Goal: Ask a question

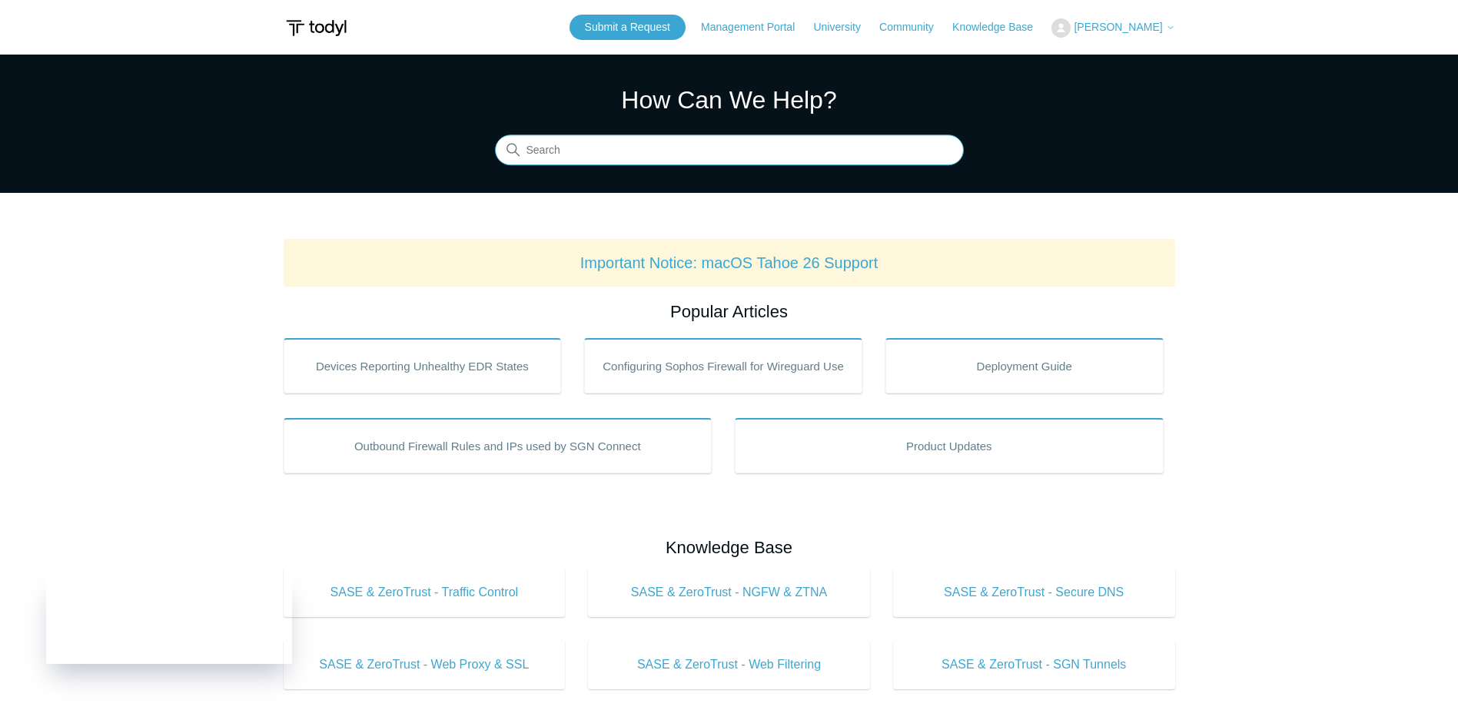
click at [662, 154] on input "Search" at bounding box center [729, 150] width 469 height 31
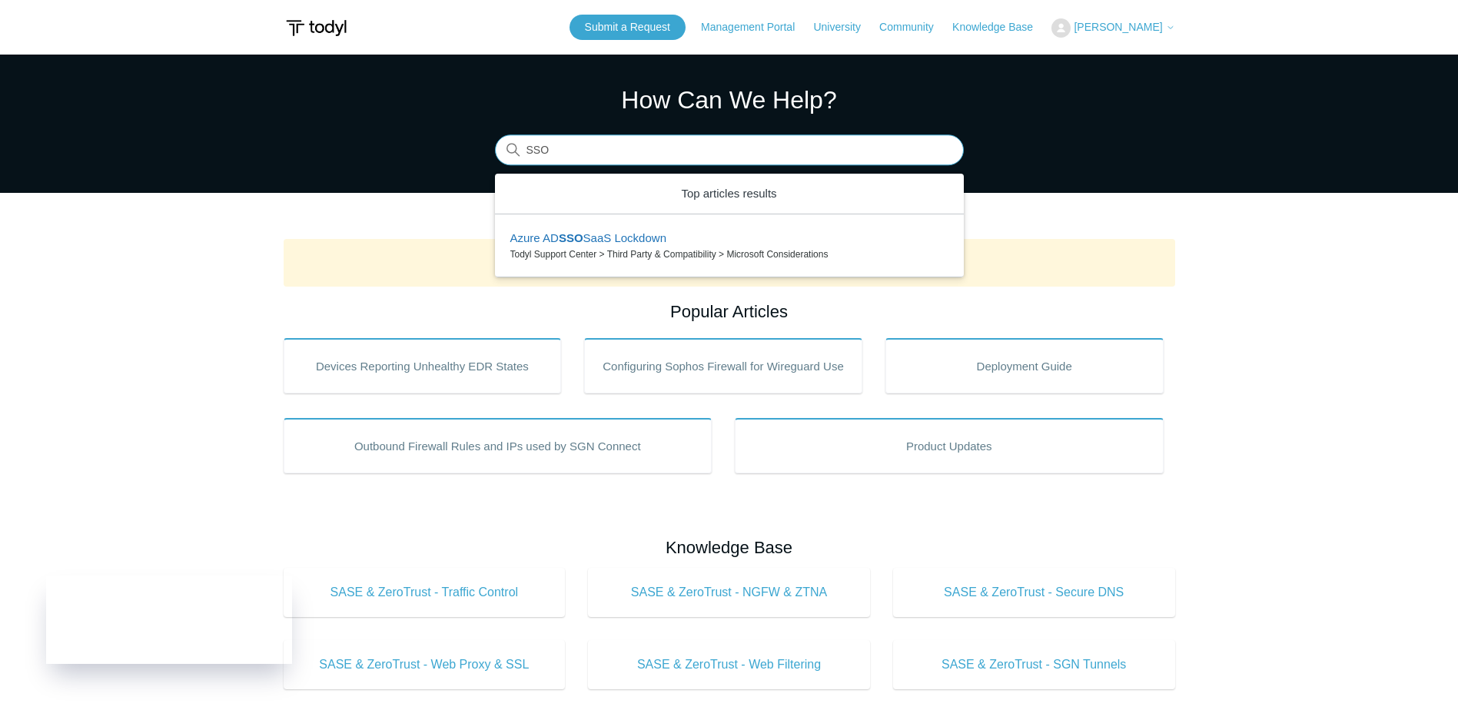
type input "SSO"
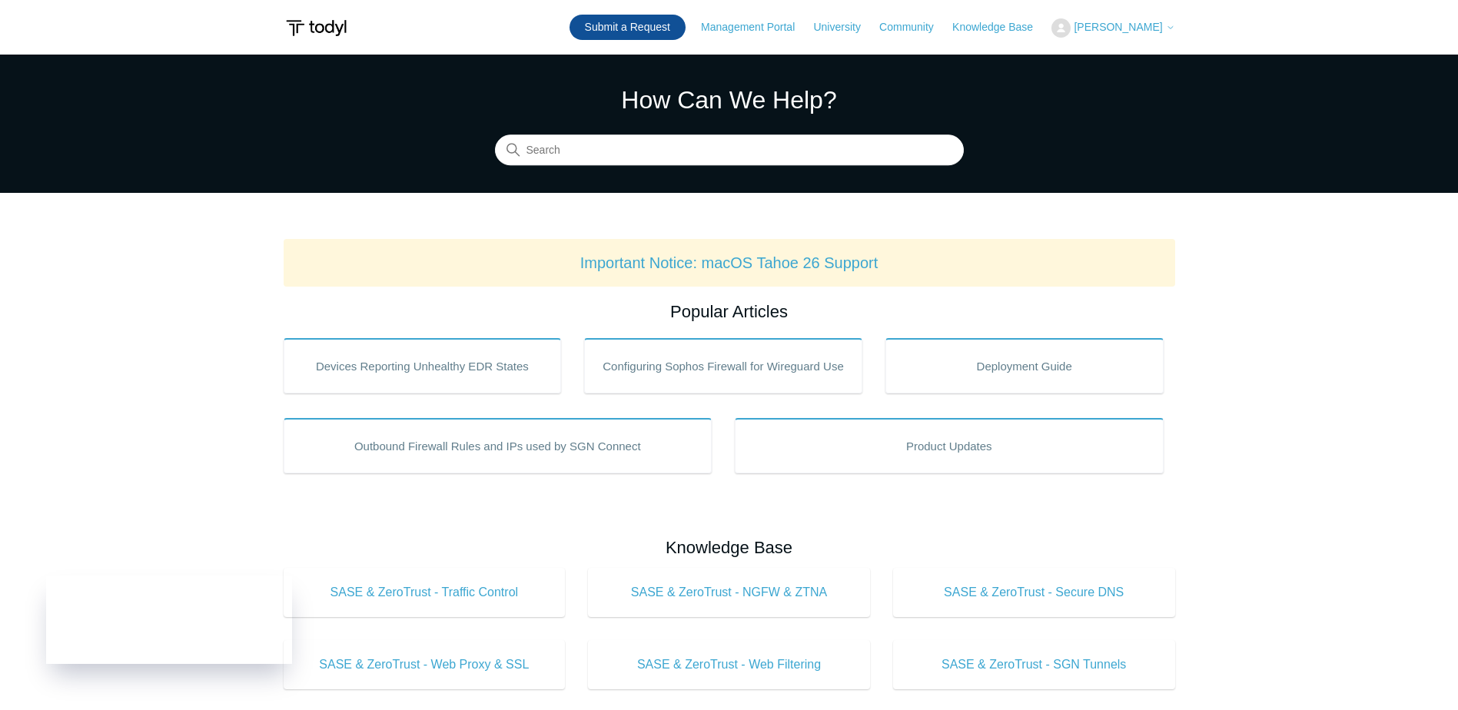
click at [622, 25] on link "Submit a Request" at bounding box center [628, 27] width 116 height 25
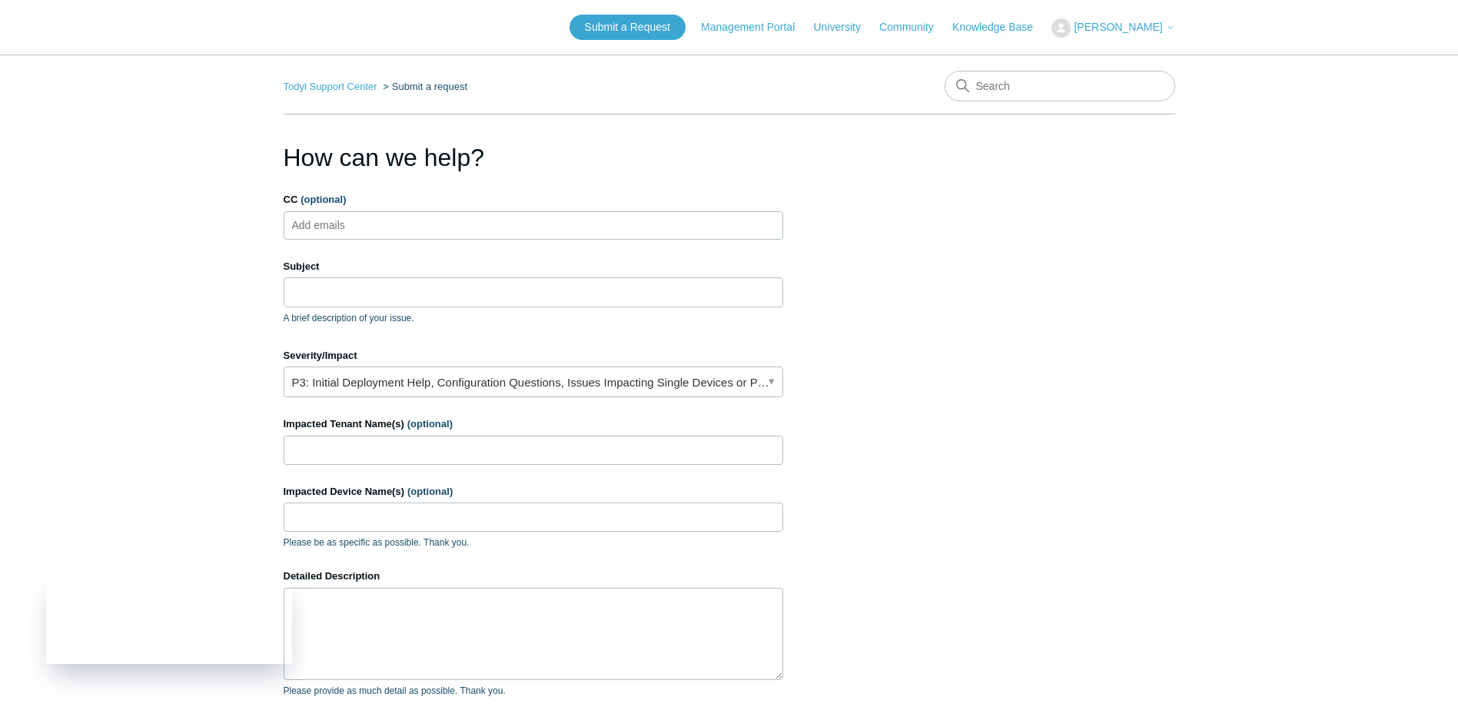
click at [347, 224] on input "CC (optional)" at bounding box center [331, 225] width 91 height 23
drag, startPoint x: 344, startPoint y: 272, endPoint x: 348, endPoint y: 299, distance: 27.2
click at [348, 284] on div "Subject A brief description of your issue." at bounding box center [534, 292] width 500 height 66
click at [348, 299] on input "Subject" at bounding box center [534, 292] width 500 height 29
type input "SSO to Partner Portal"
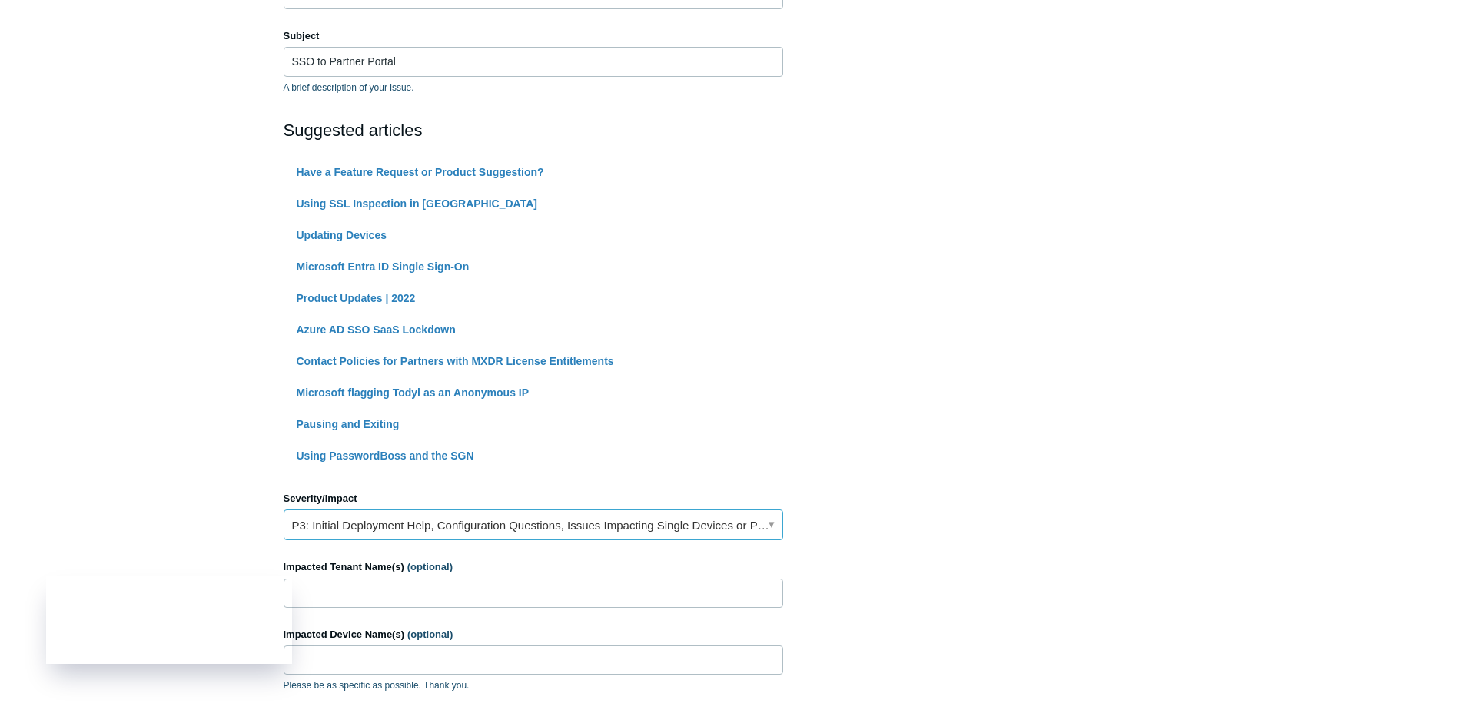
scroll to position [461, 0]
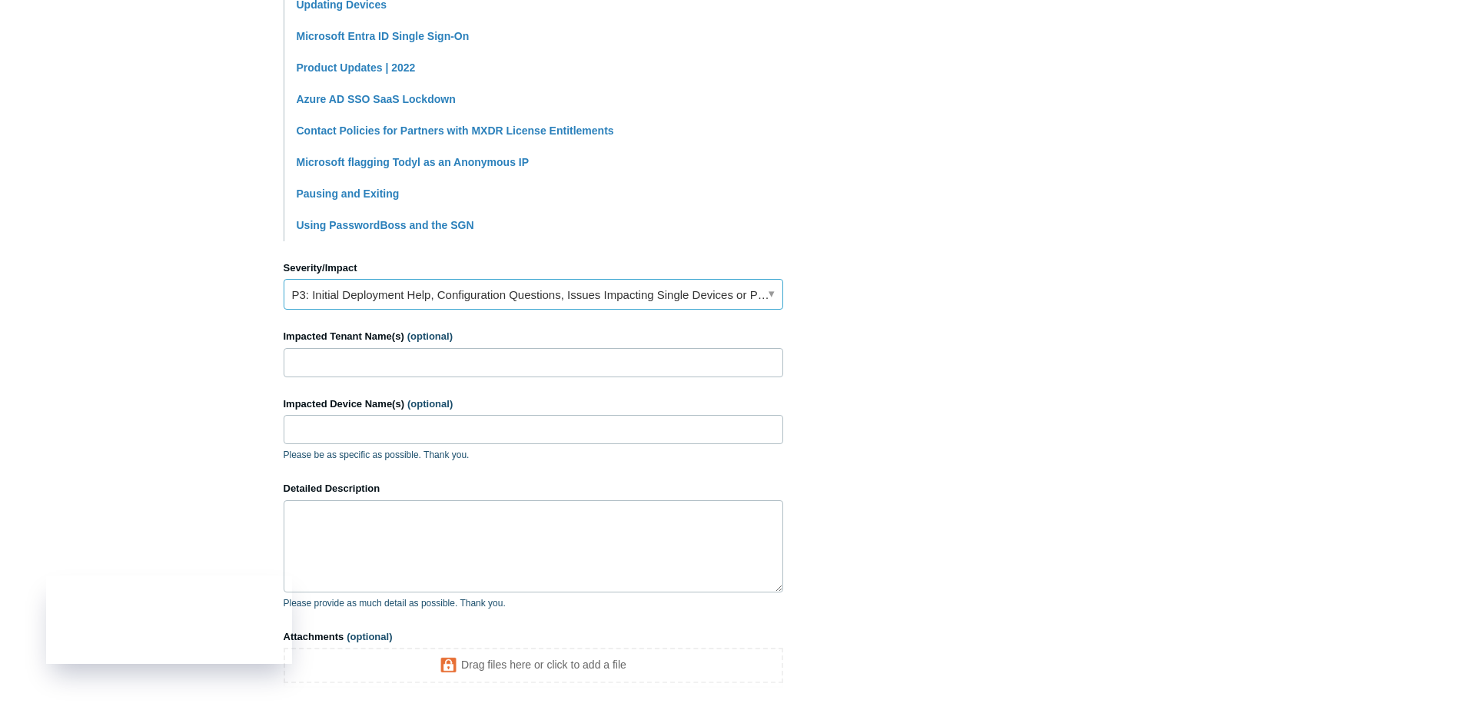
click at [467, 298] on link "P3: Initial Deployment Help, Configuration Questions, Issues Impacting Single D…" at bounding box center [534, 294] width 500 height 31
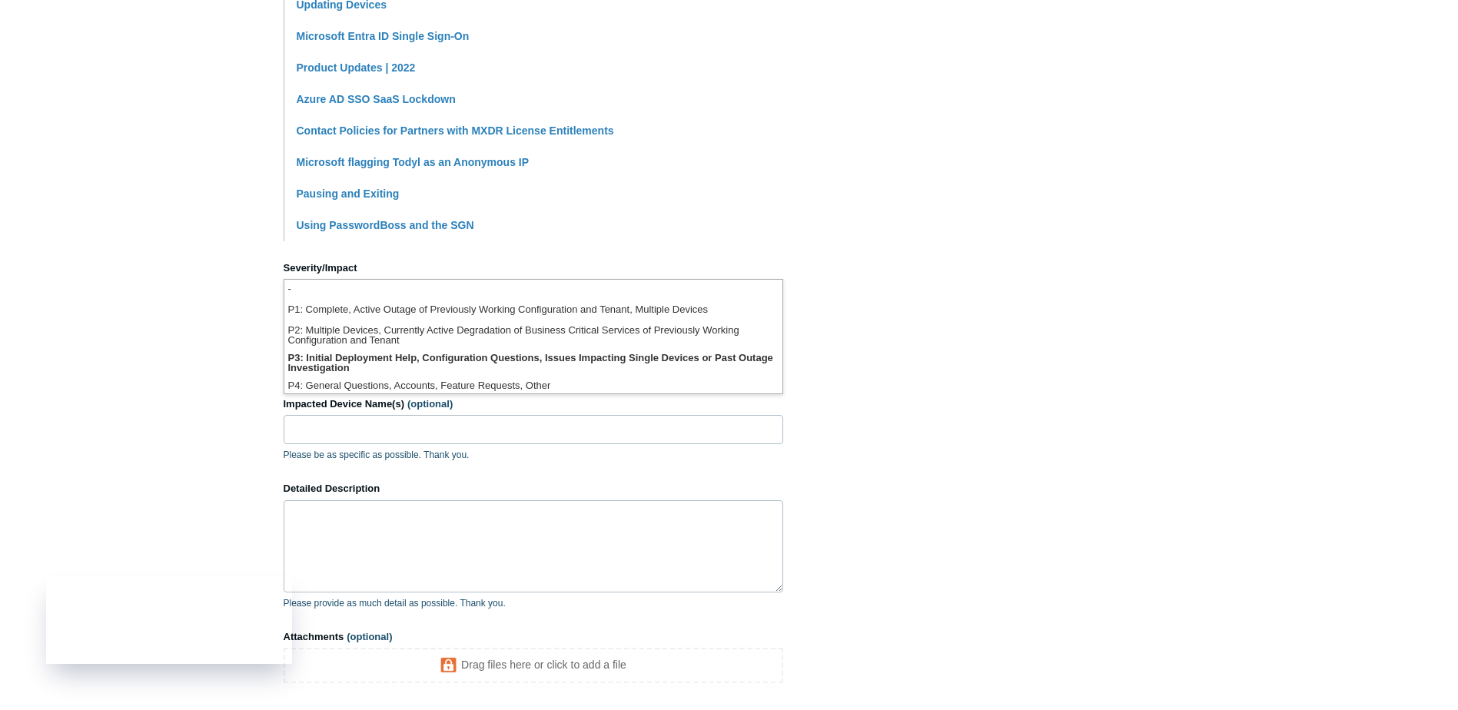
click at [1059, 363] on section "How can we help? CC (optional) Add emails Subject SSO to Partner Portal A brief…" at bounding box center [730, 219] width 892 height 1082
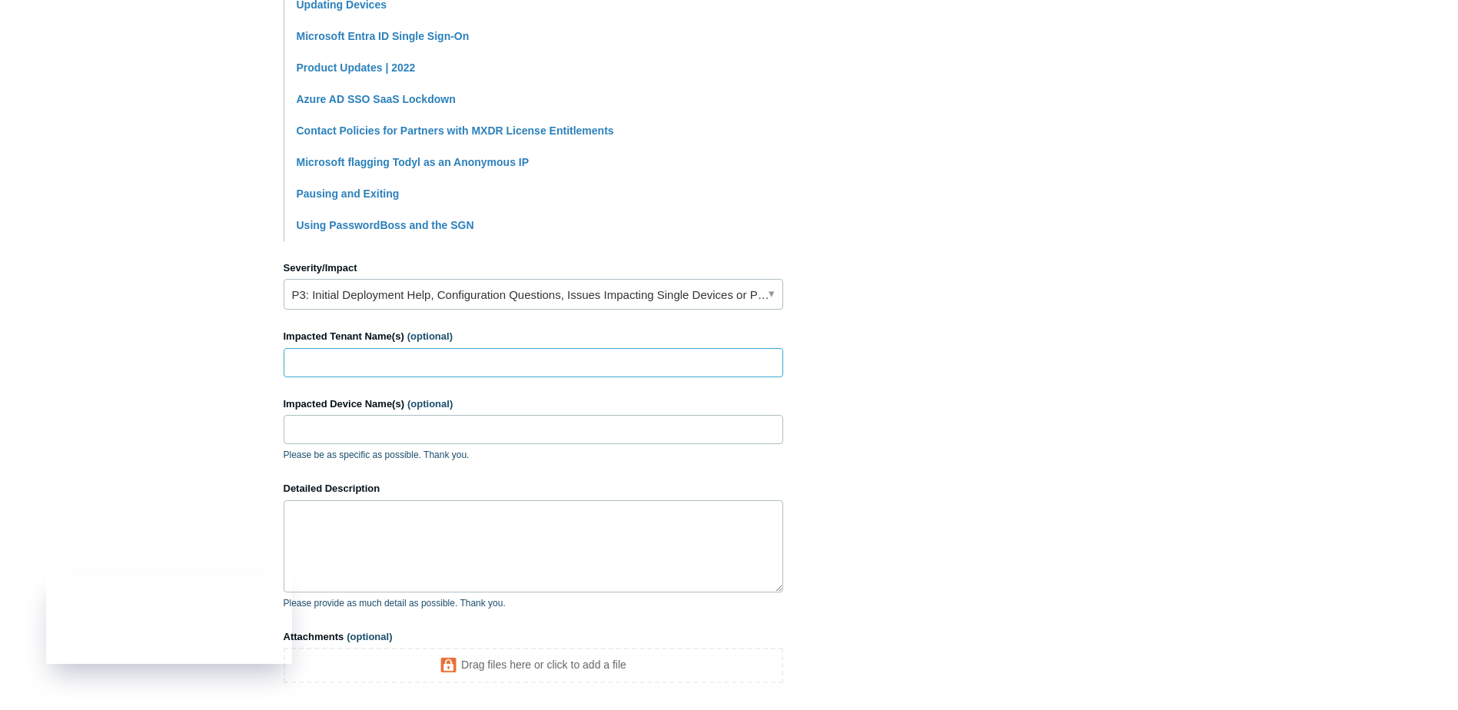
click at [613, 364] on input "Impacted Tenant Name(s) (optional)" at bounding box center [534, 362] width 500 height 29
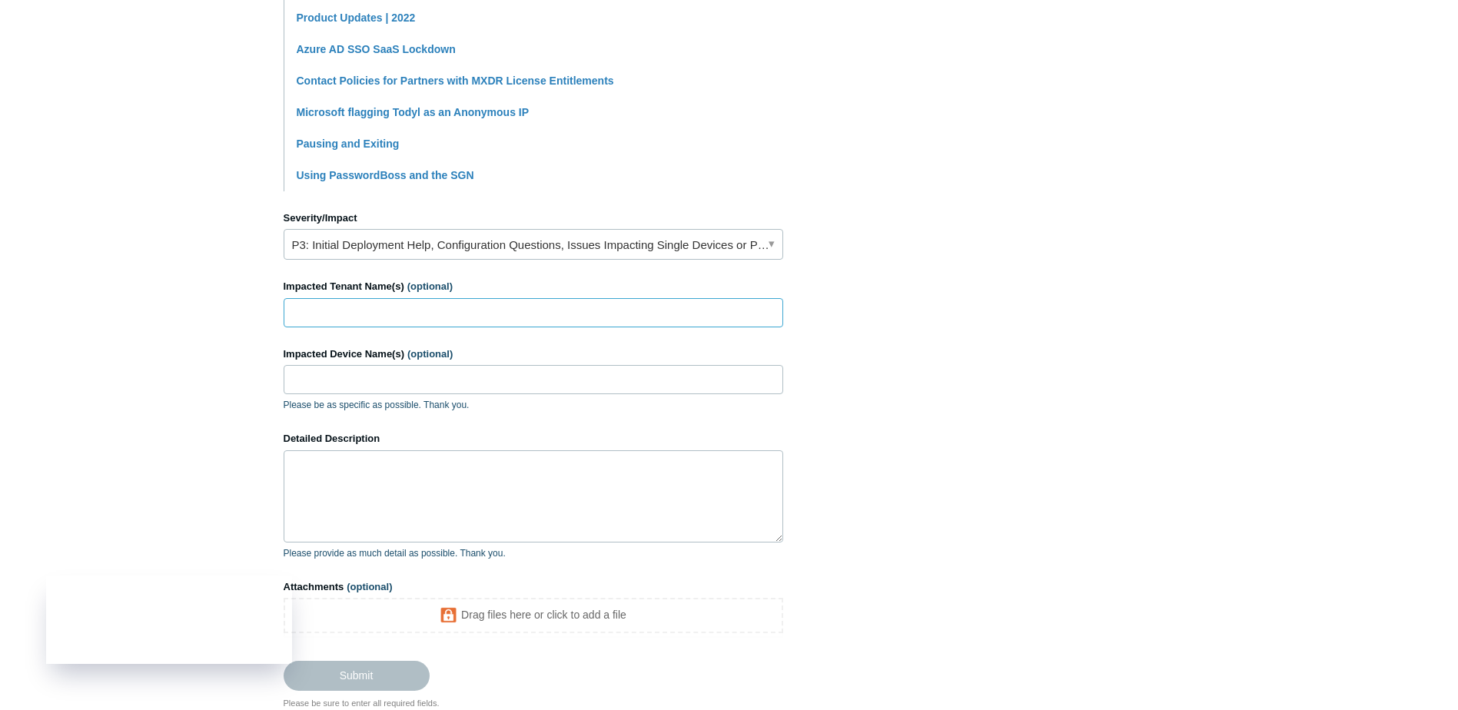
scroll to position [538, 0]
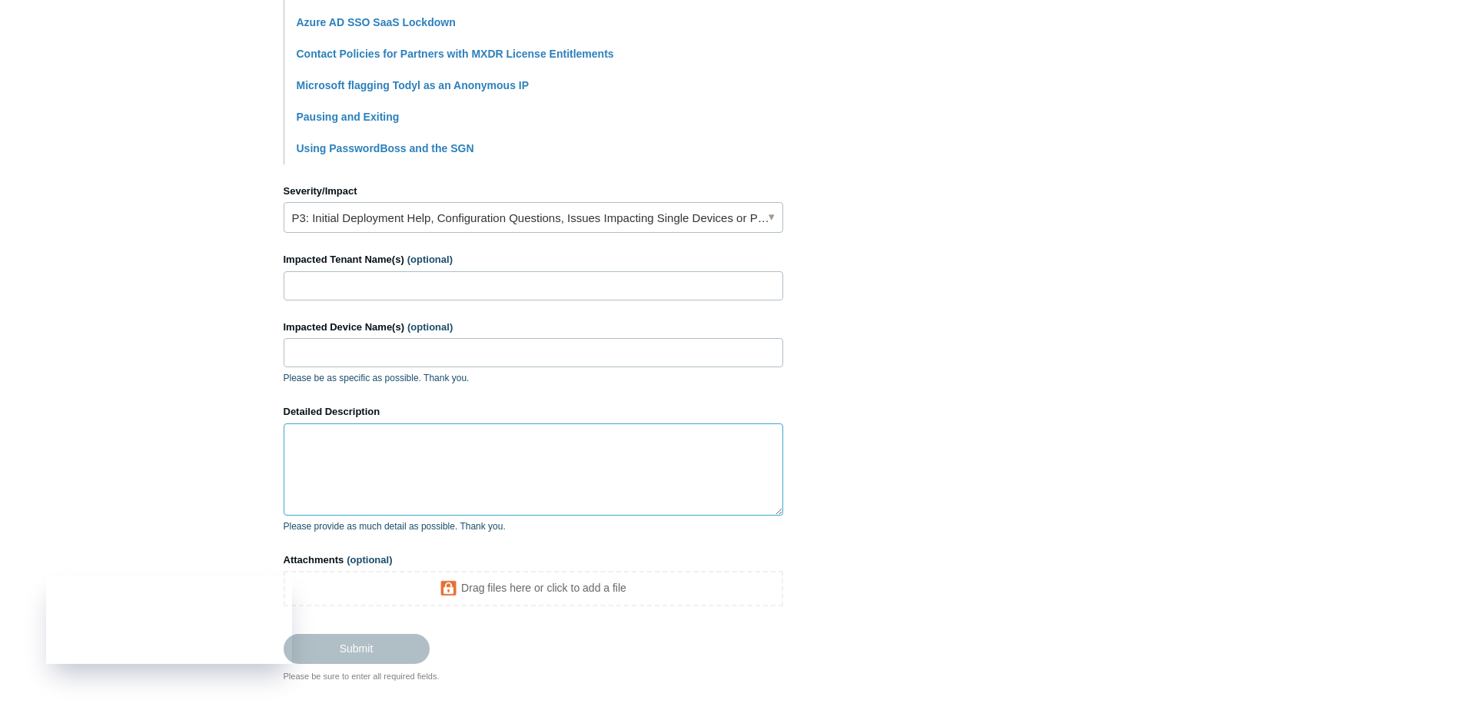
click at [434, 447] on textarea "Detailed Description" at bounding box center [534, 470] width 500 height 92
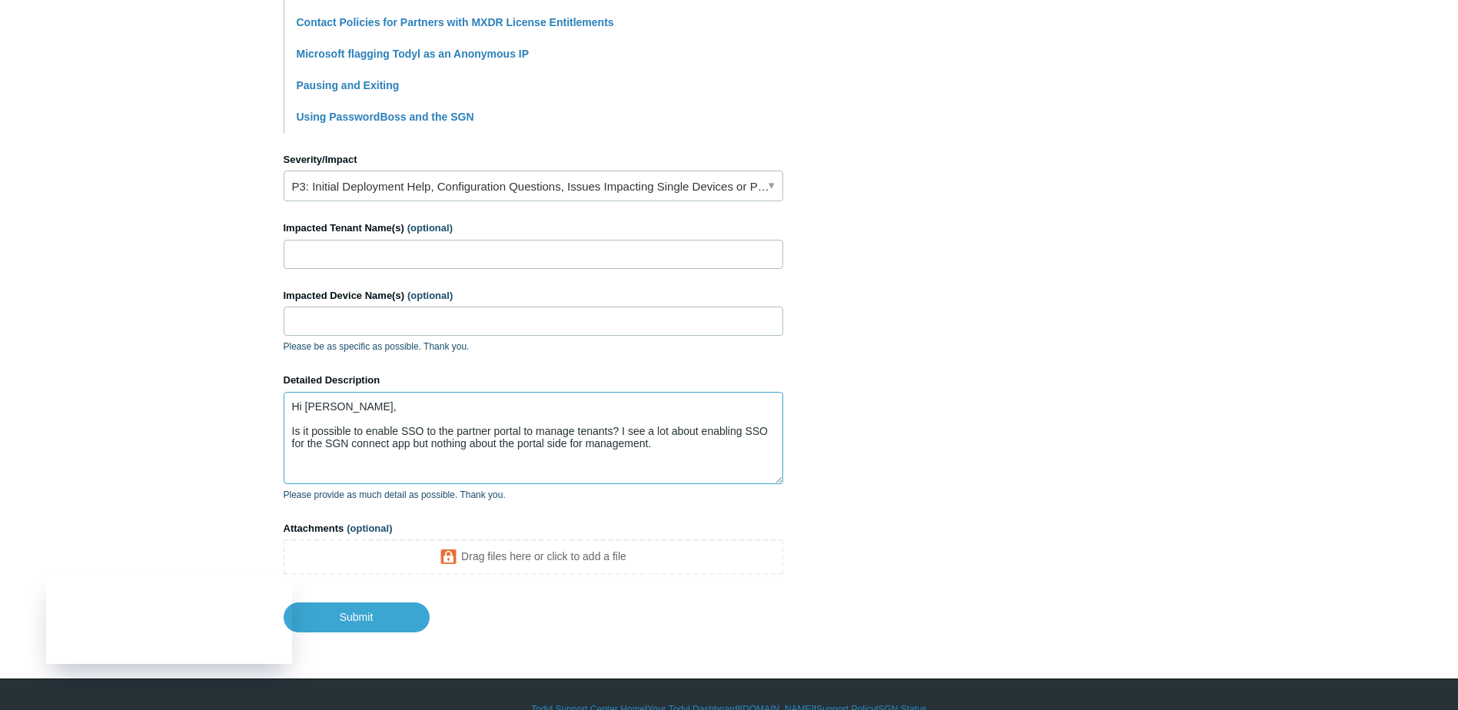
scroll to position [599, 0]
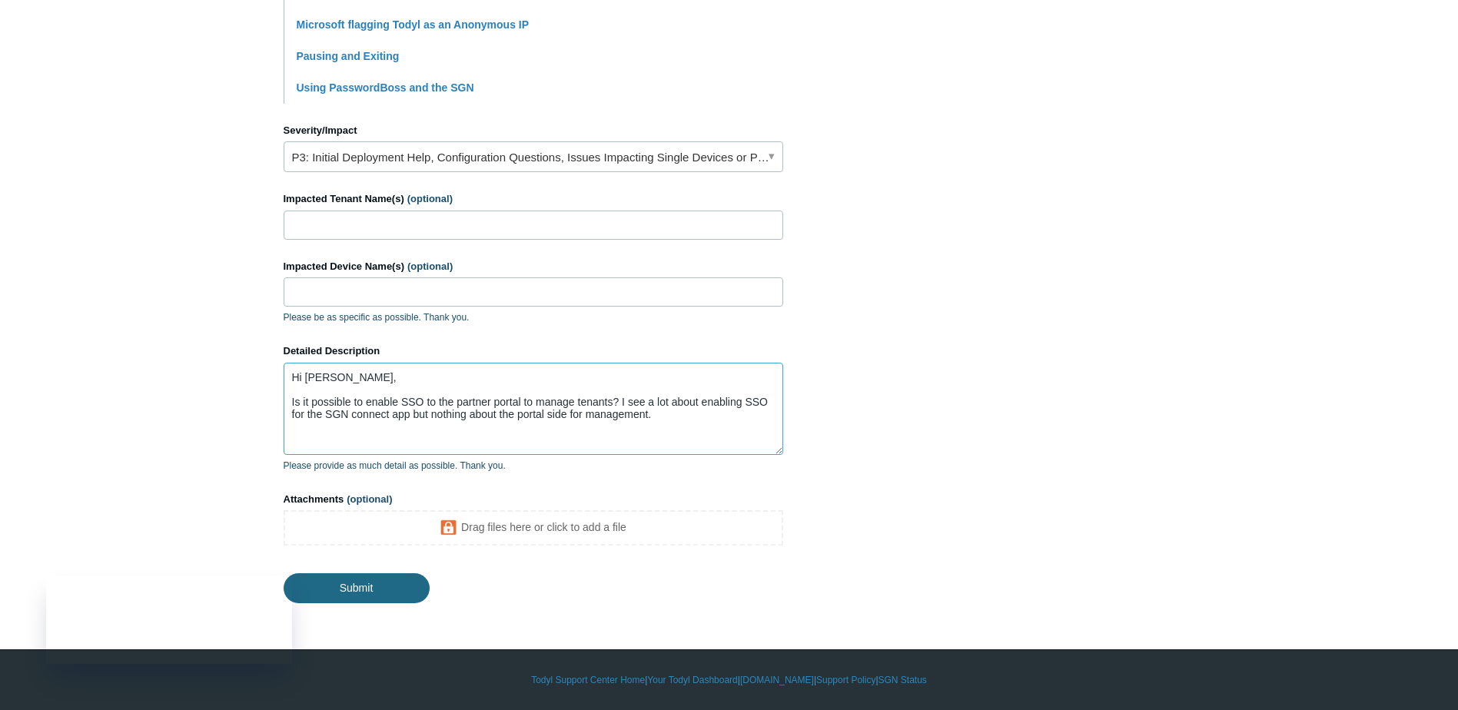
type textarea "Hi [PERSON_NAME], Is it possible to enable SSO to the partner portal to manage …"
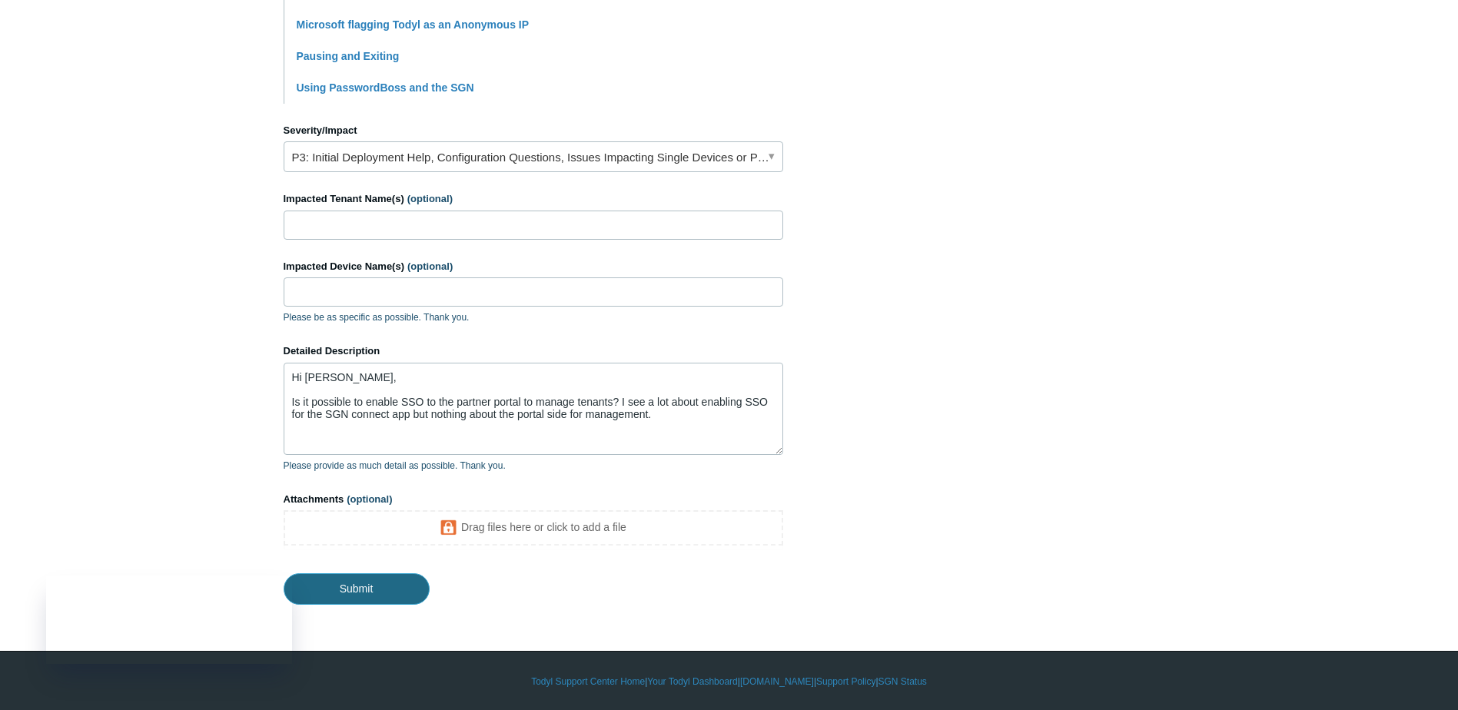
click at [367, 597] on input "Submit" at bounding box center [357, 588] width 146 height 31
